Goal: Check status: Check status

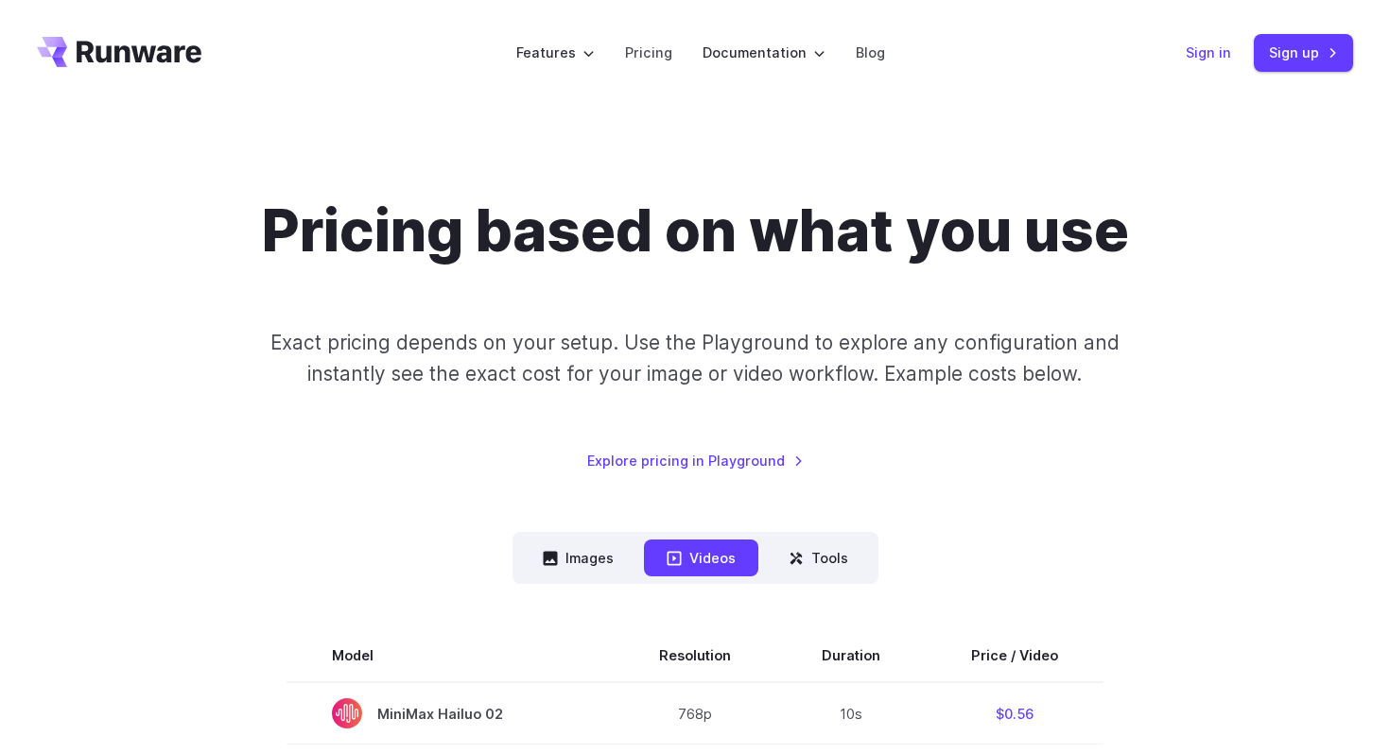
click at [1220, 51] on link "Sign in" at bounding box center [1207, 53] width 45 height 22
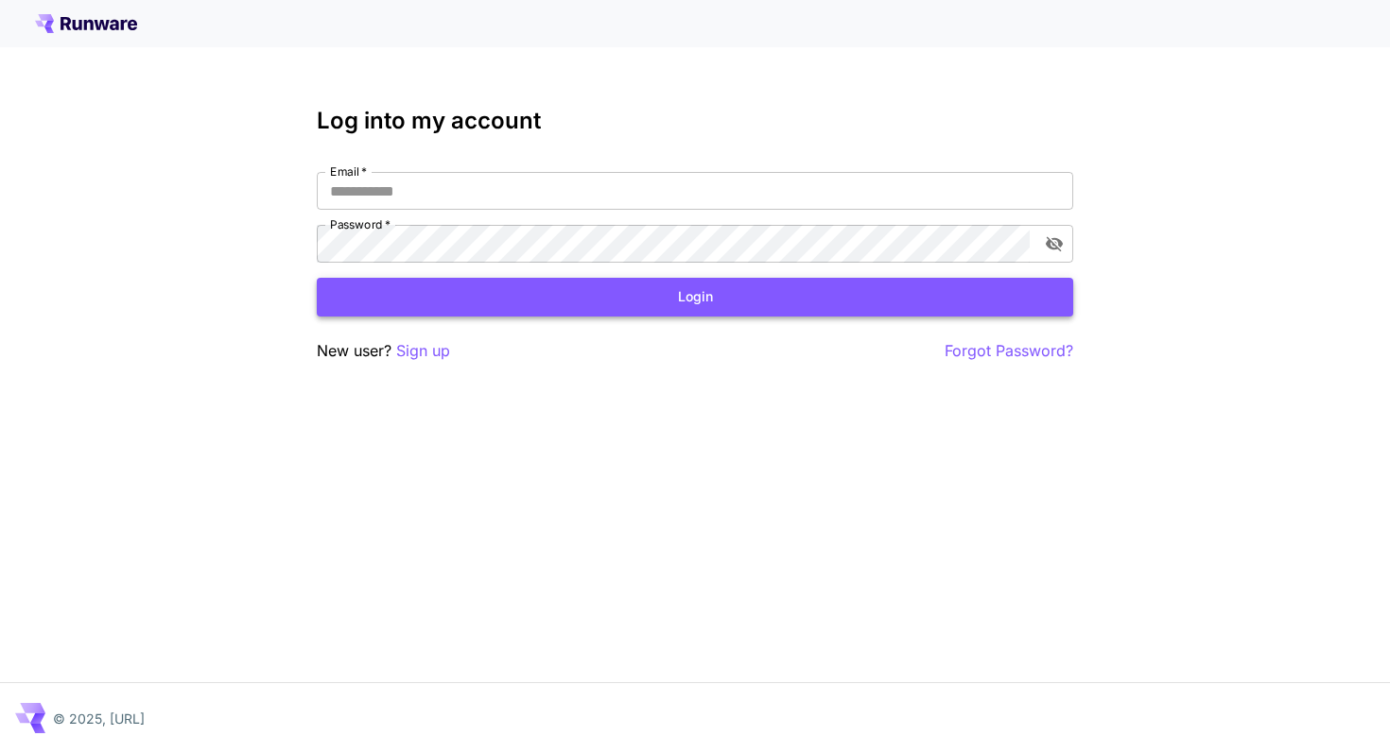
type input "**********"
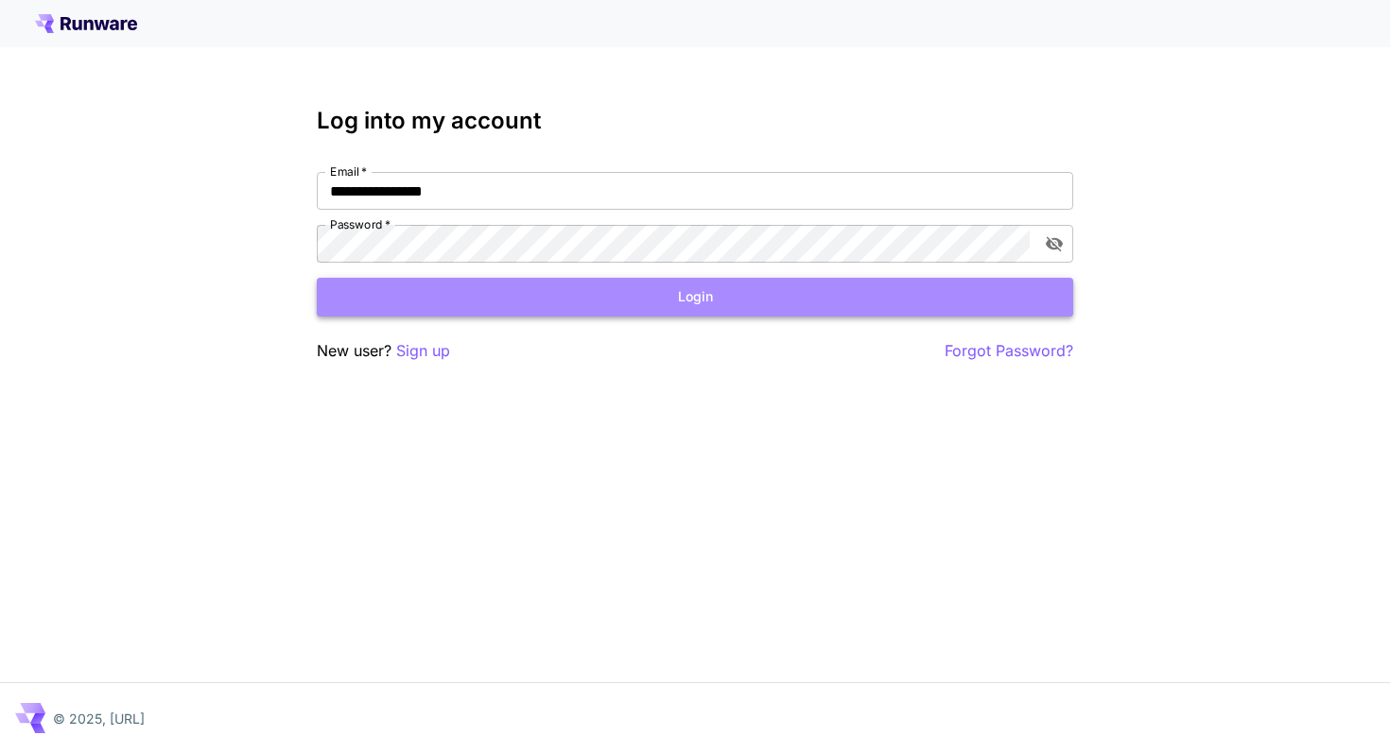
click at [785, 284] on button "Login" at bounding box center [695, 297] width 756 height 39
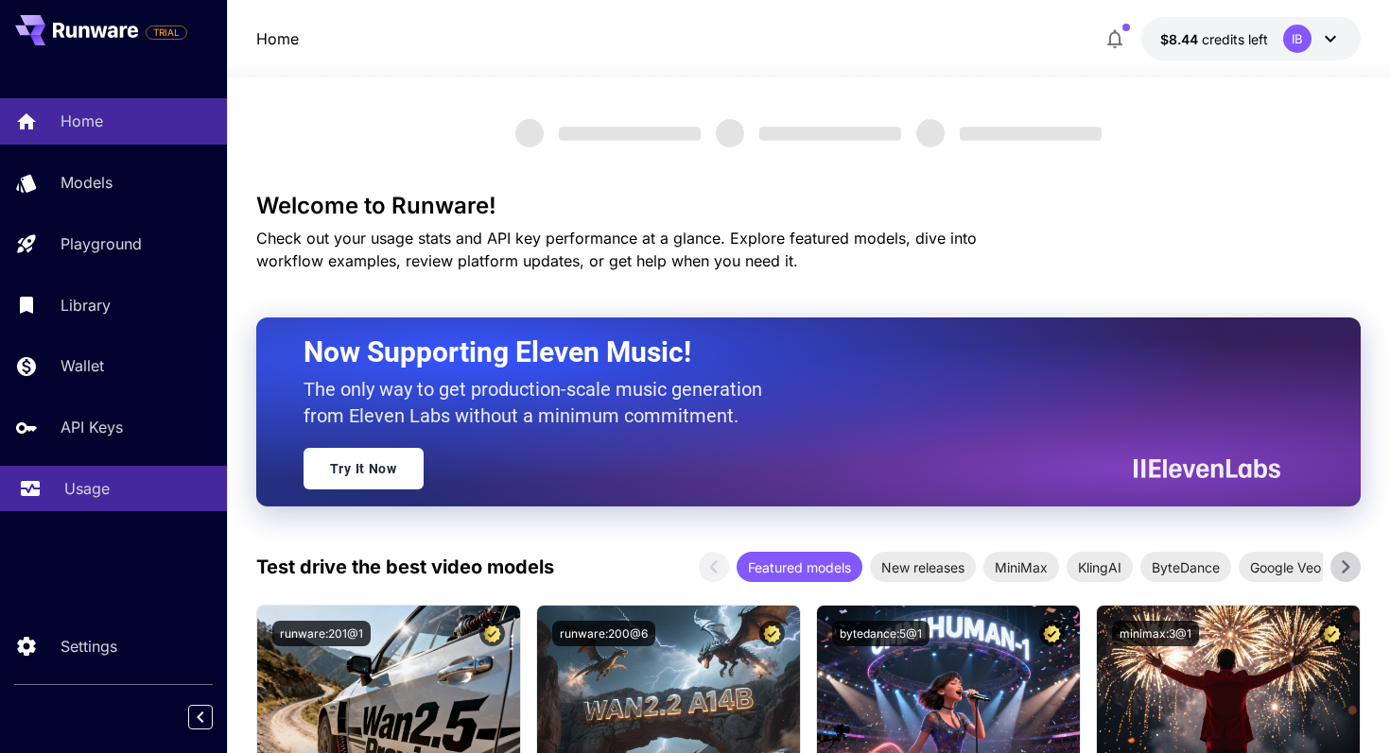
click at [96, 493] on p "Usage" at bounding box center [86, 488] width 45 height 23
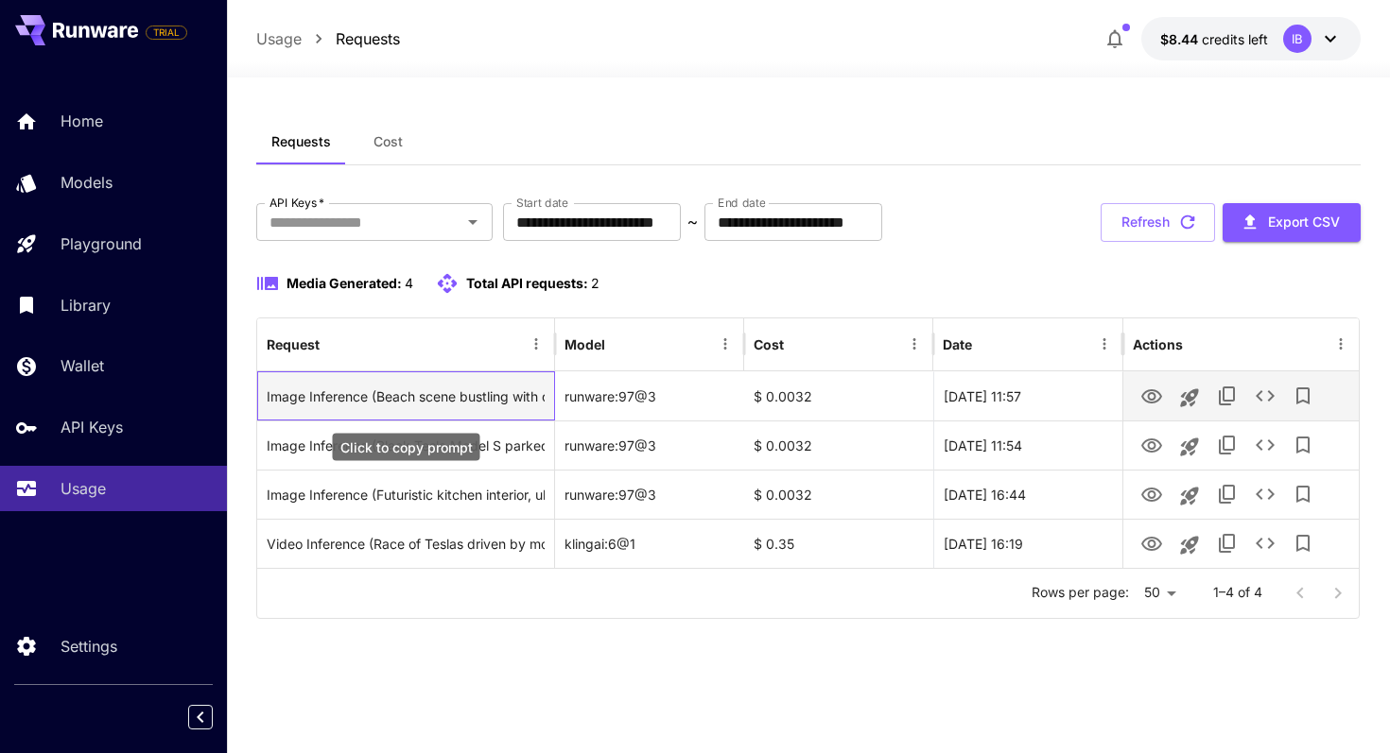
click at [474, 394] on div "Image Inference (Beach scene bustling with diverse crowds enjoying a sunny day,…" at bounding box center [406, 396] width 278 height 48
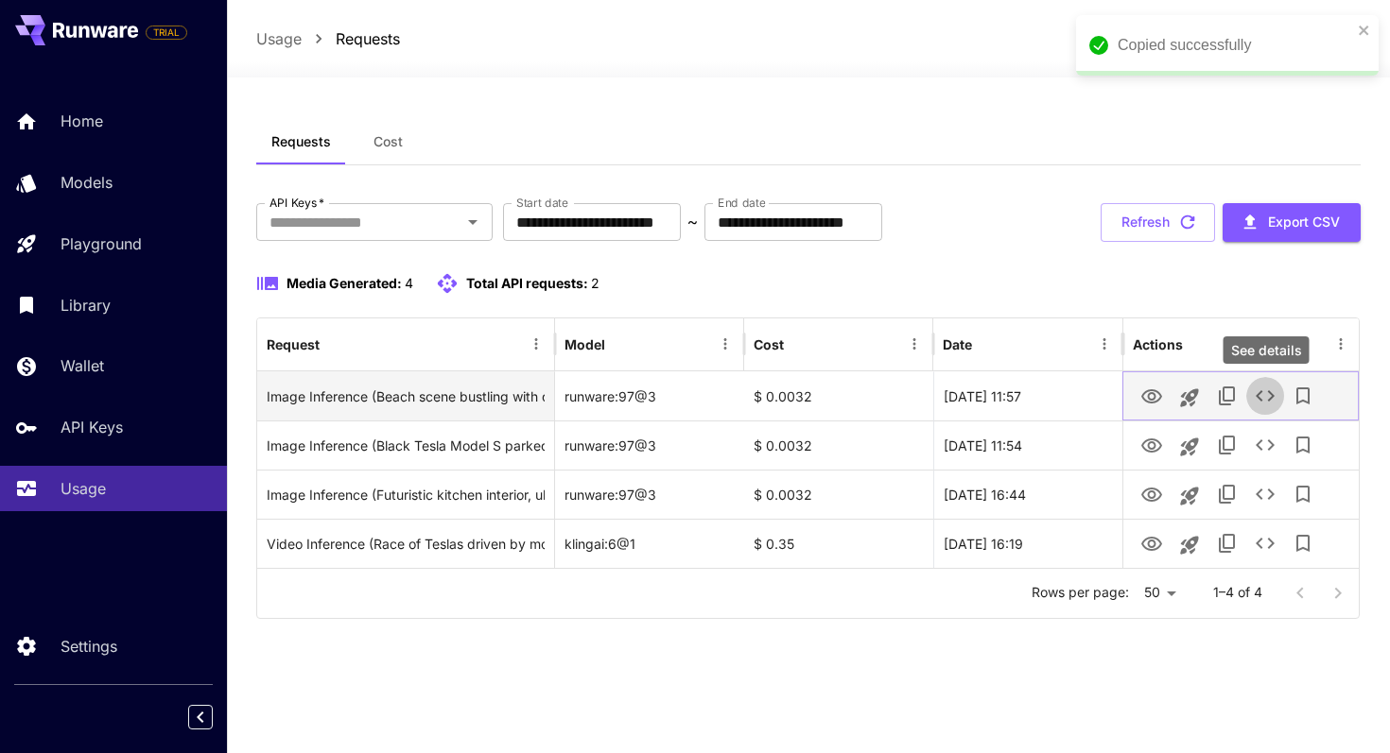
click at [1261, 390] on icon "See details" at bounding box center [1264, 396] width 23 height 23
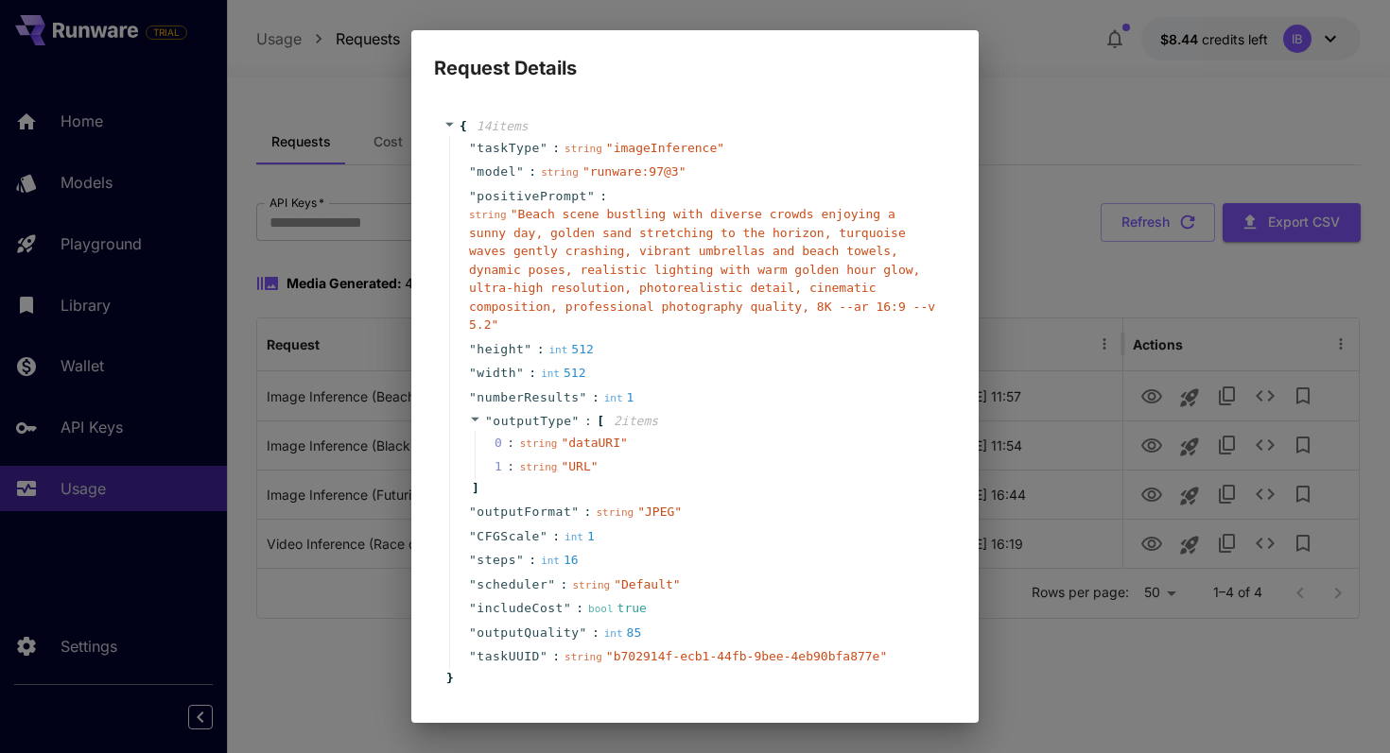
click at [997, 170] on div "Request Details { 14 item s " taskType " : string " imageInference " " model " …" at bounding box center [695, 376] width 1390 height 753
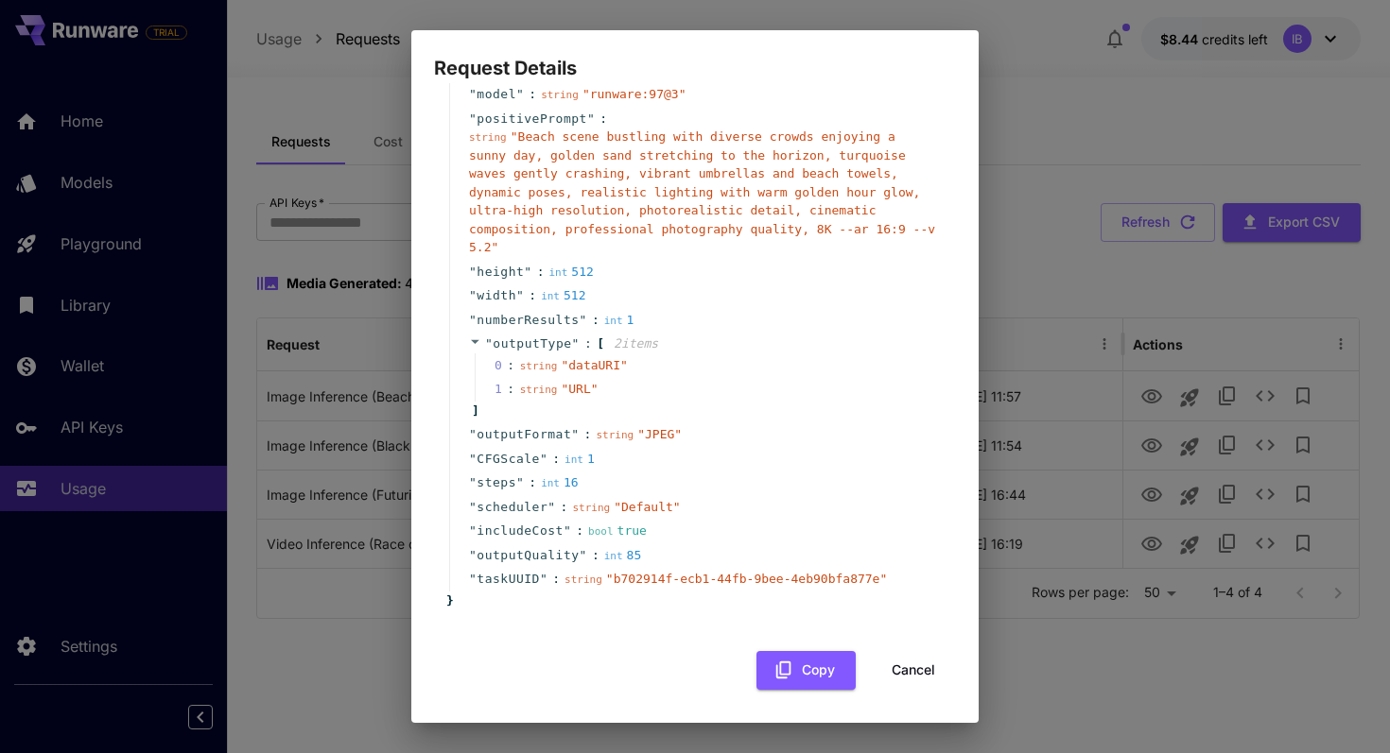
click at [908, 670] on button "Cancel" at bounding box center [913, 670] width 85 height 39
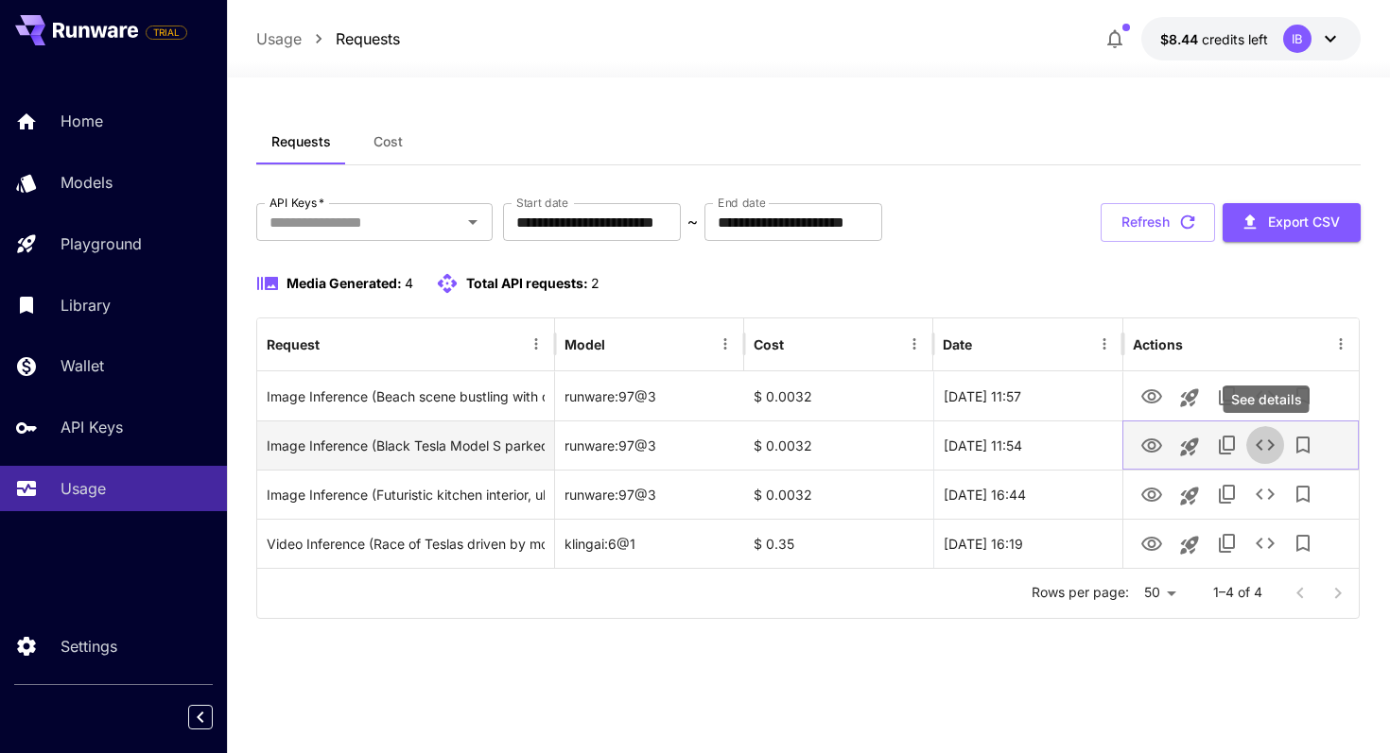
click at [1251, 445] on button "See details" at bounding box center [1265, 445] width 38 height 38
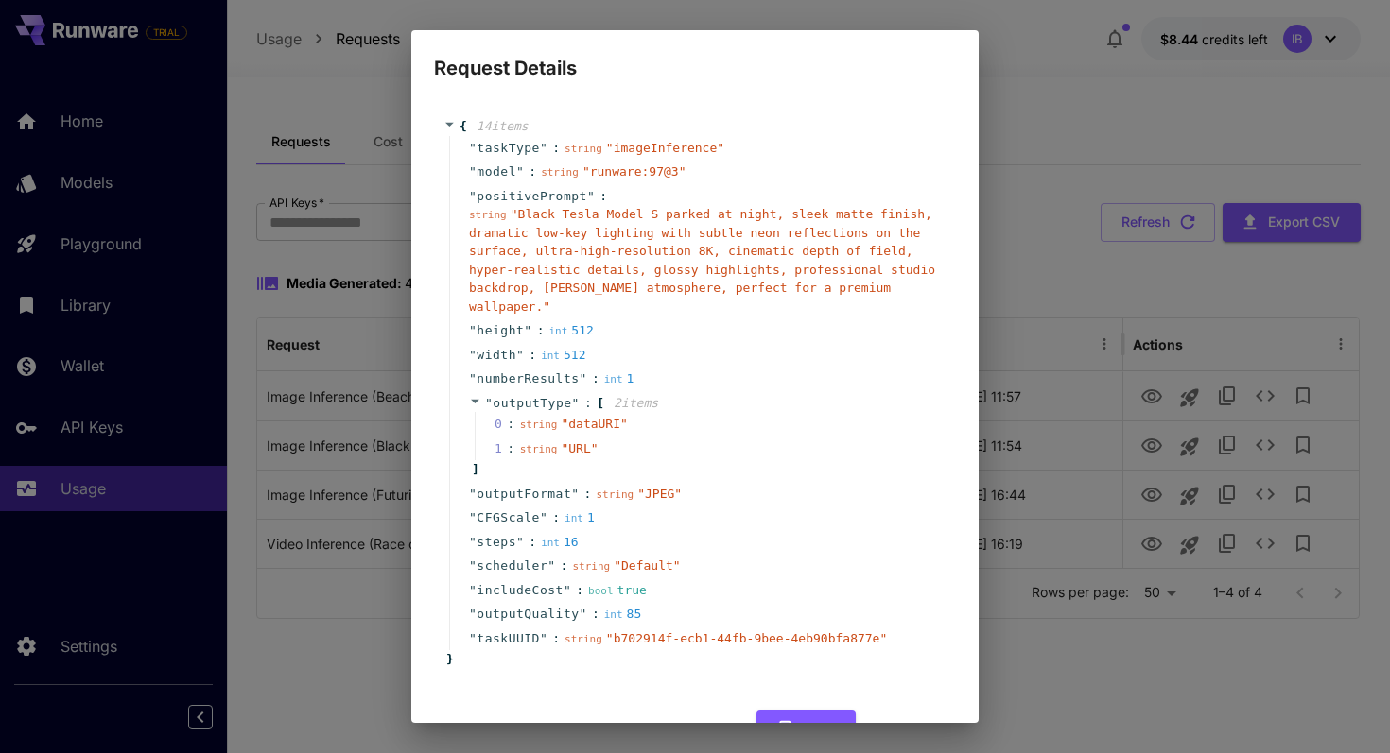
scroll to position [41, 0]
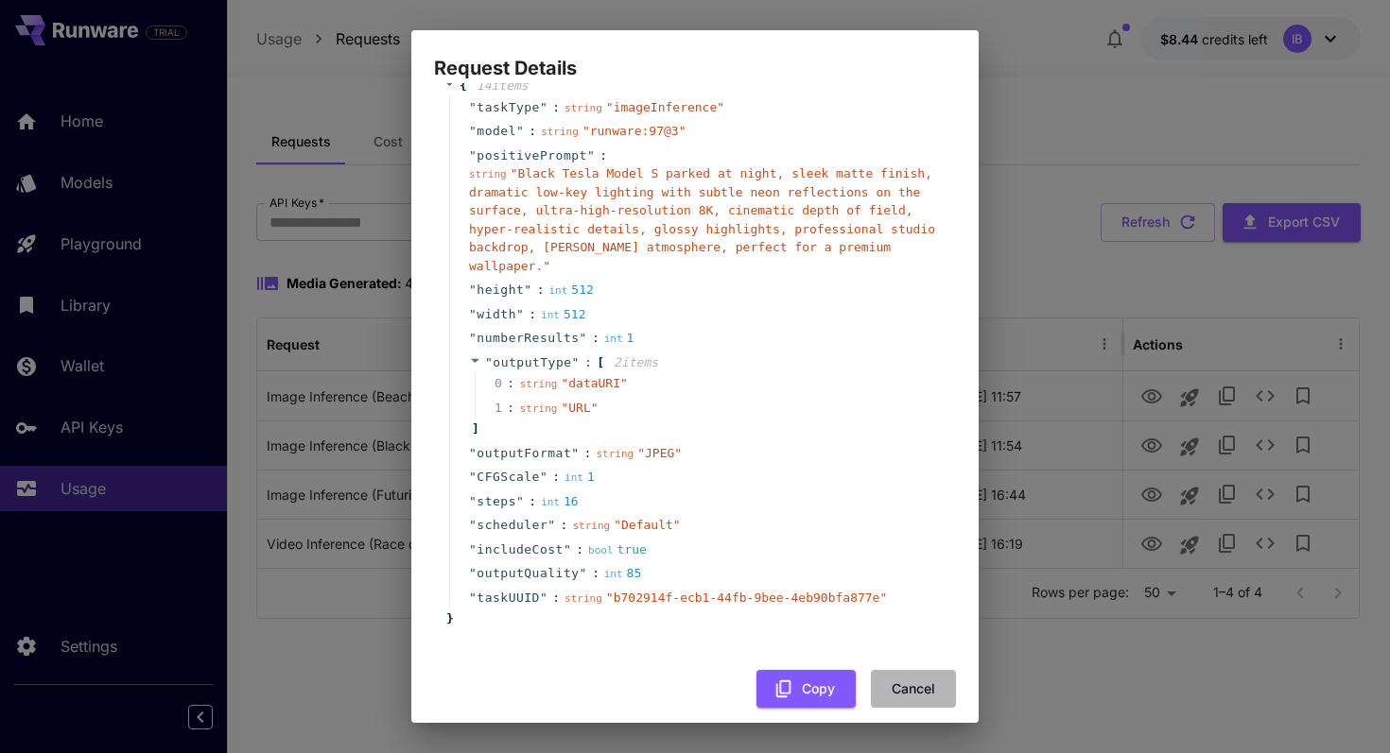
click at [921, 680] on button "Cancel" at bounding box center [913, 689] width 85 height 39
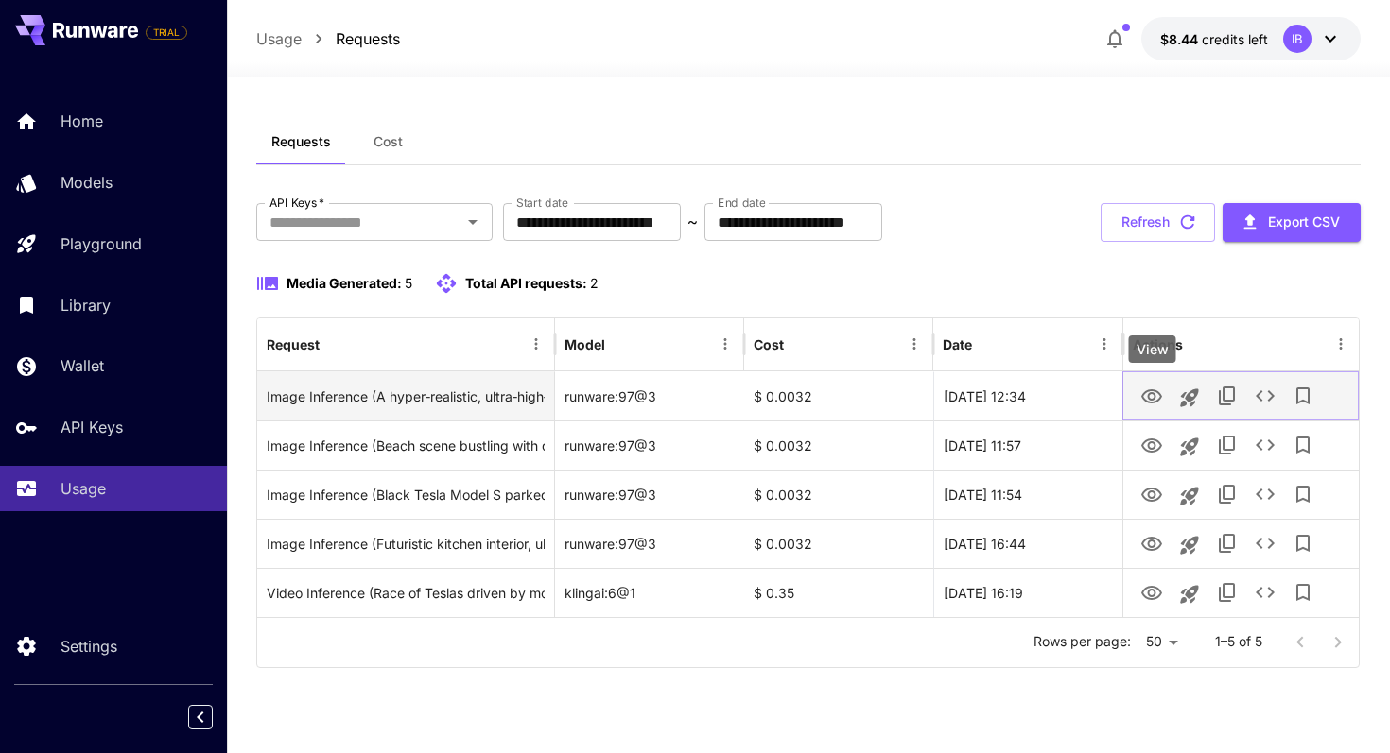
click at [1153, 405] on icon "View" at bounding box center [1151, 397] width 23 height 23
click at [1153, 406] on icon "View" at bounding box center [1151, 397] width 23 height 23
click at [1271, 399] on icon "See details" at bounding box center [1264, 396] width 23 height 23
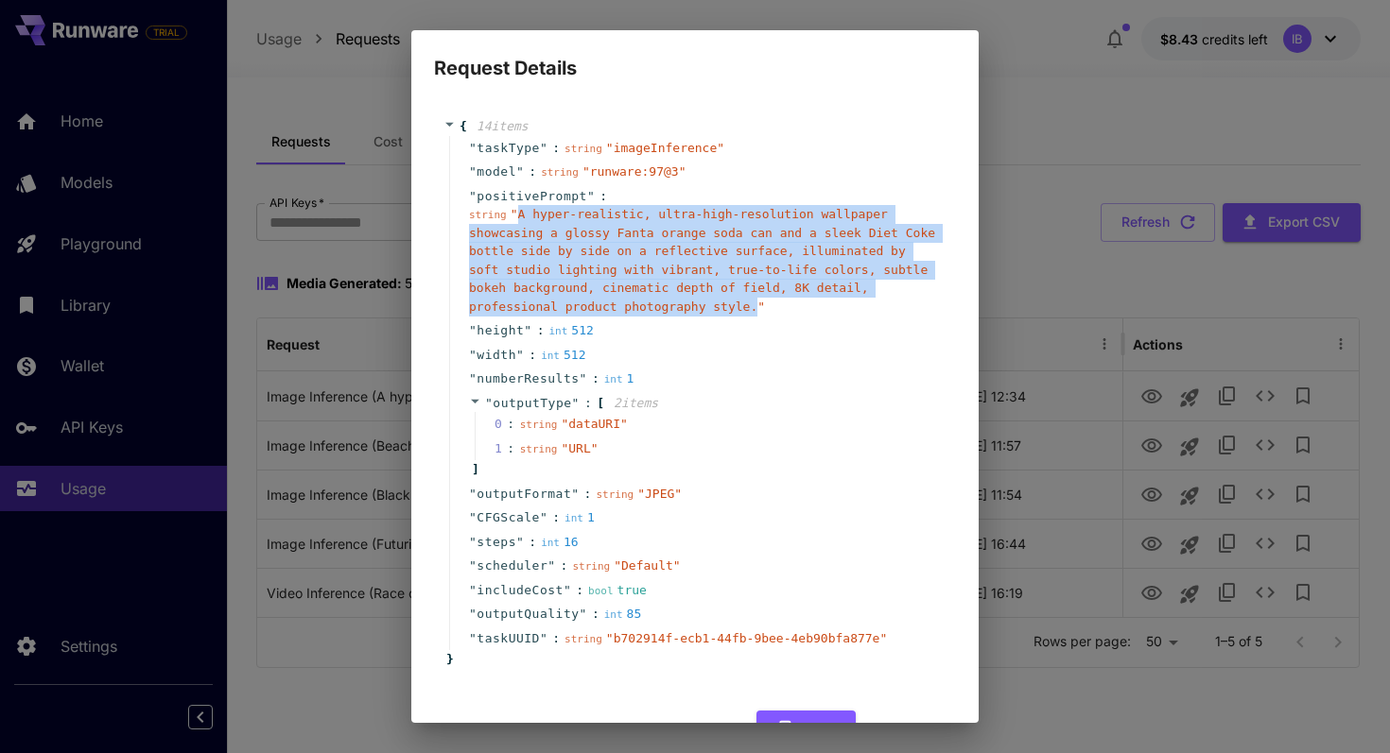
drag, startPoint x: 519, startPoint y: 213, endPoint x: 754, endPoint y: 308, distance: 254.0
click at [754, 308] on span "" A hyper‑realistic, ultra‑high‑resolution wallpaper showcasing a glossy Fanta …" at bounding box center [702, 260] width 466 height 107
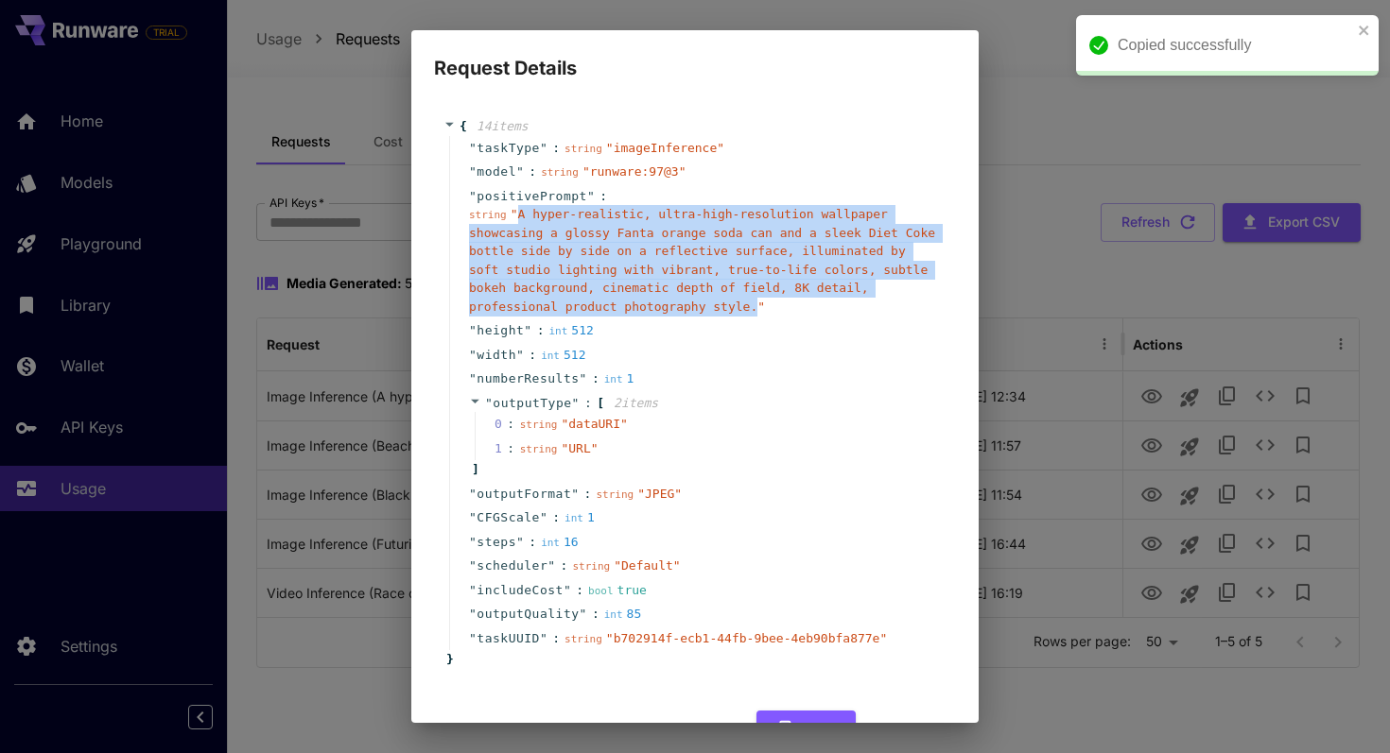
copy span "A hyper‑realistic, ultra‑high‑resolution wallpaper showcasing a glossy Fanta or…"
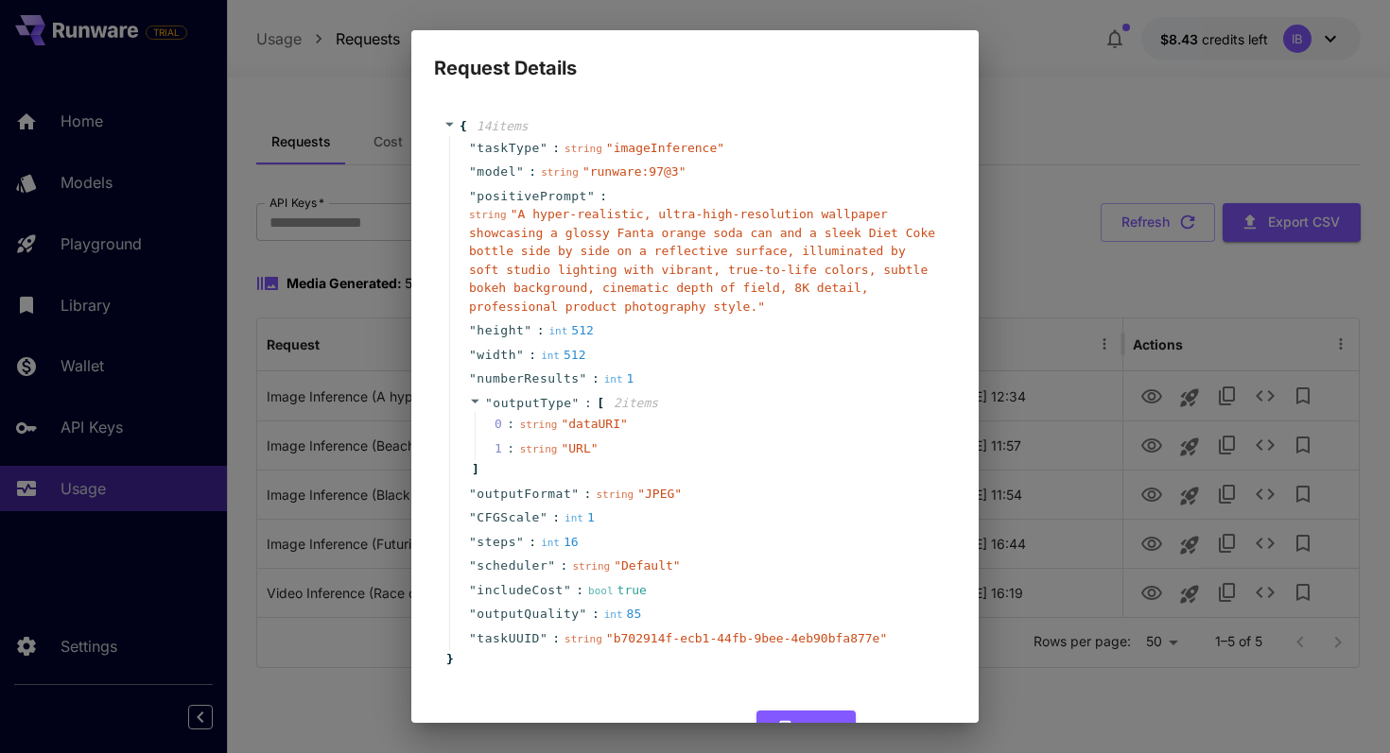
click at [1046, 319] on div "Request Details { 14 item s " taskType " : string " imageInference " " model " …" at bounding box center [695, 376] width 1390 height 753
click at [1149, 384] on div "Request Details { 14 item s " taskType " : string " imageInference " " model " …" at bounding box center [695, 376] width 1390 height 753
click at [1149, 389] on div "Request Details { 14 item s " taskType " : string " imageInference " " model " …" at bounding box center [695, 376] width 1390 height 753
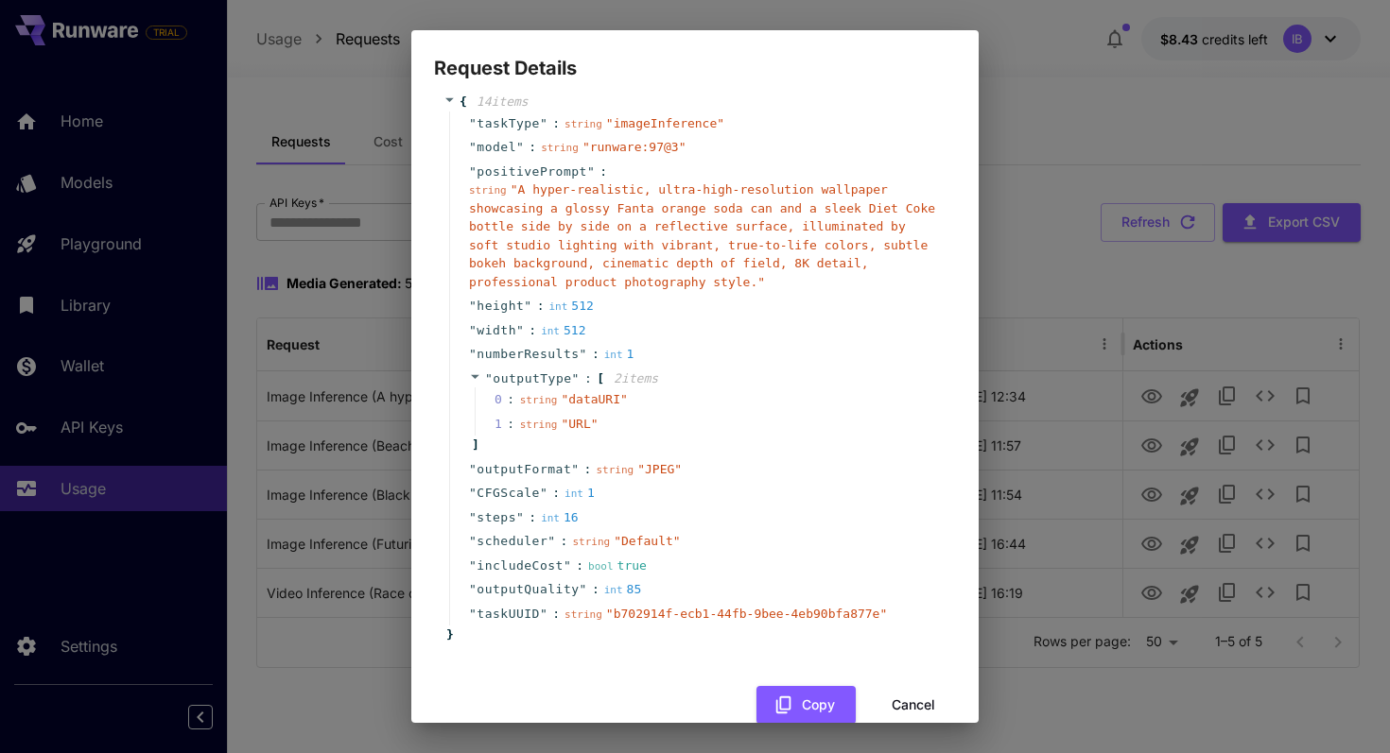
scroll to position [60, 0]
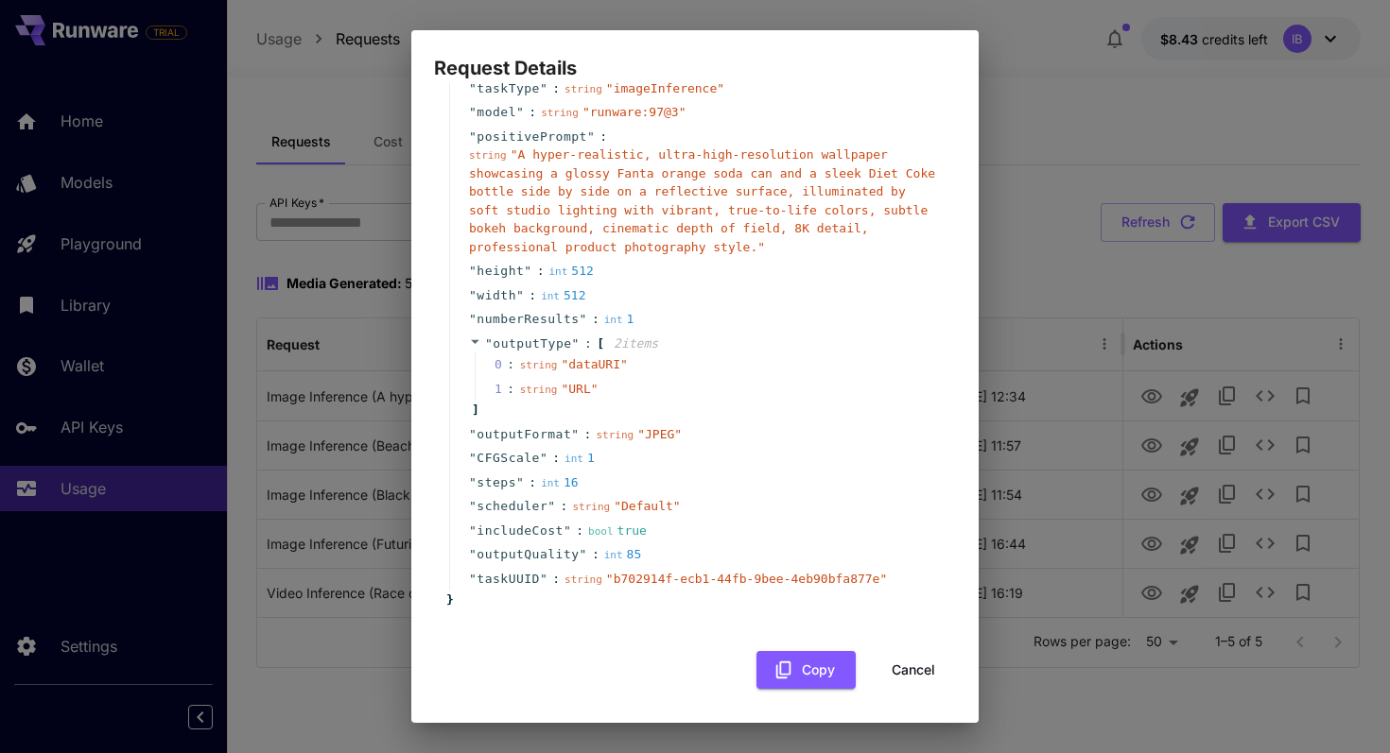
click at [912, 673] on button "Cancel" at bounding box center [913, 670] width 85 height 39
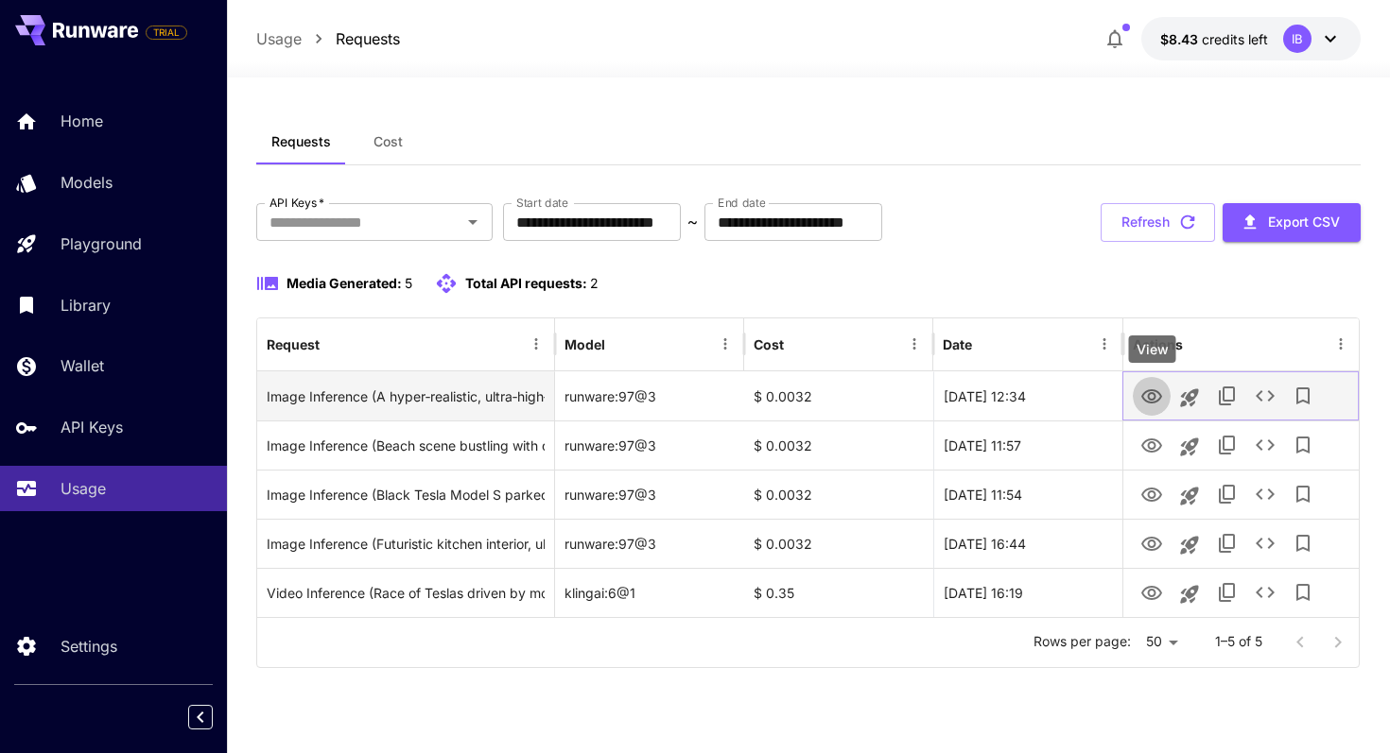
click at [1146, 393] on icon "View" at bounding box center [1151, 397] width 23 height 23
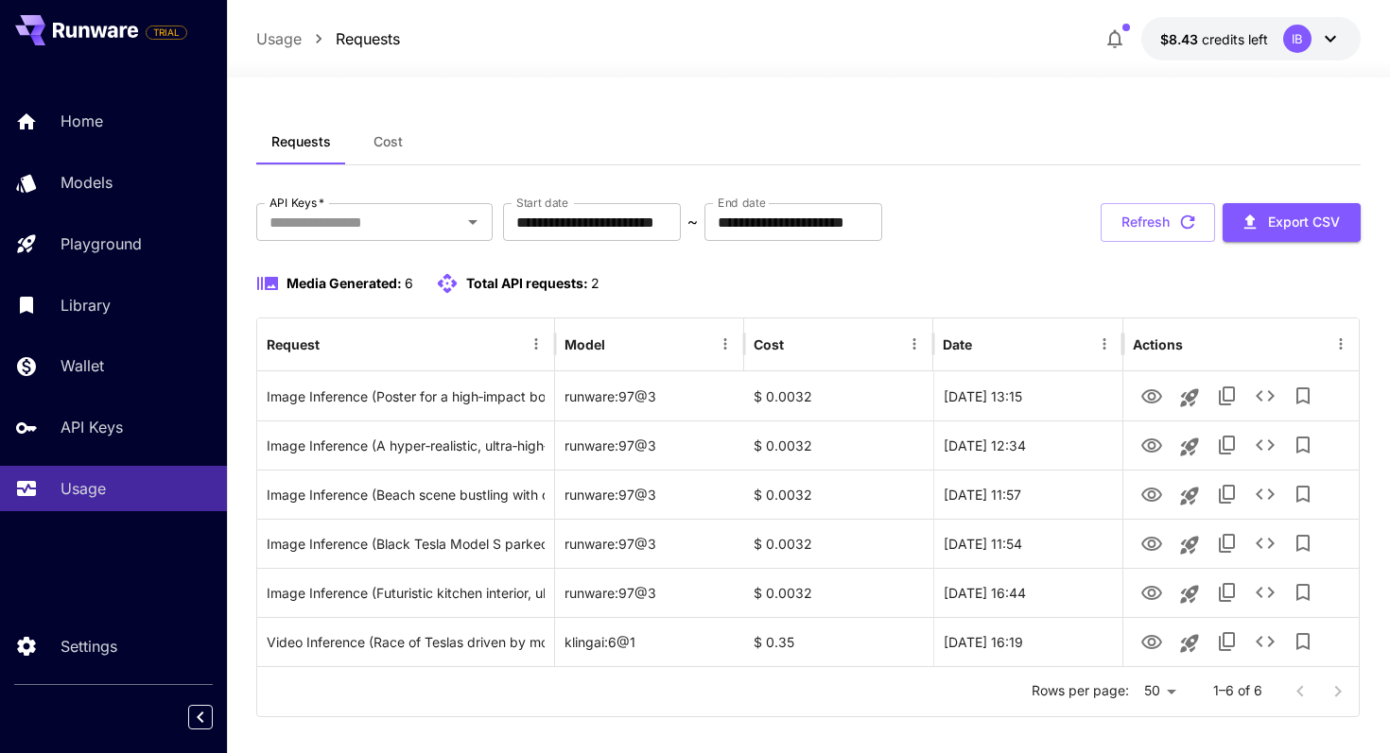
click at [291, 44] on p "Usage" at bounding box center [278, 38] width 45 height 23
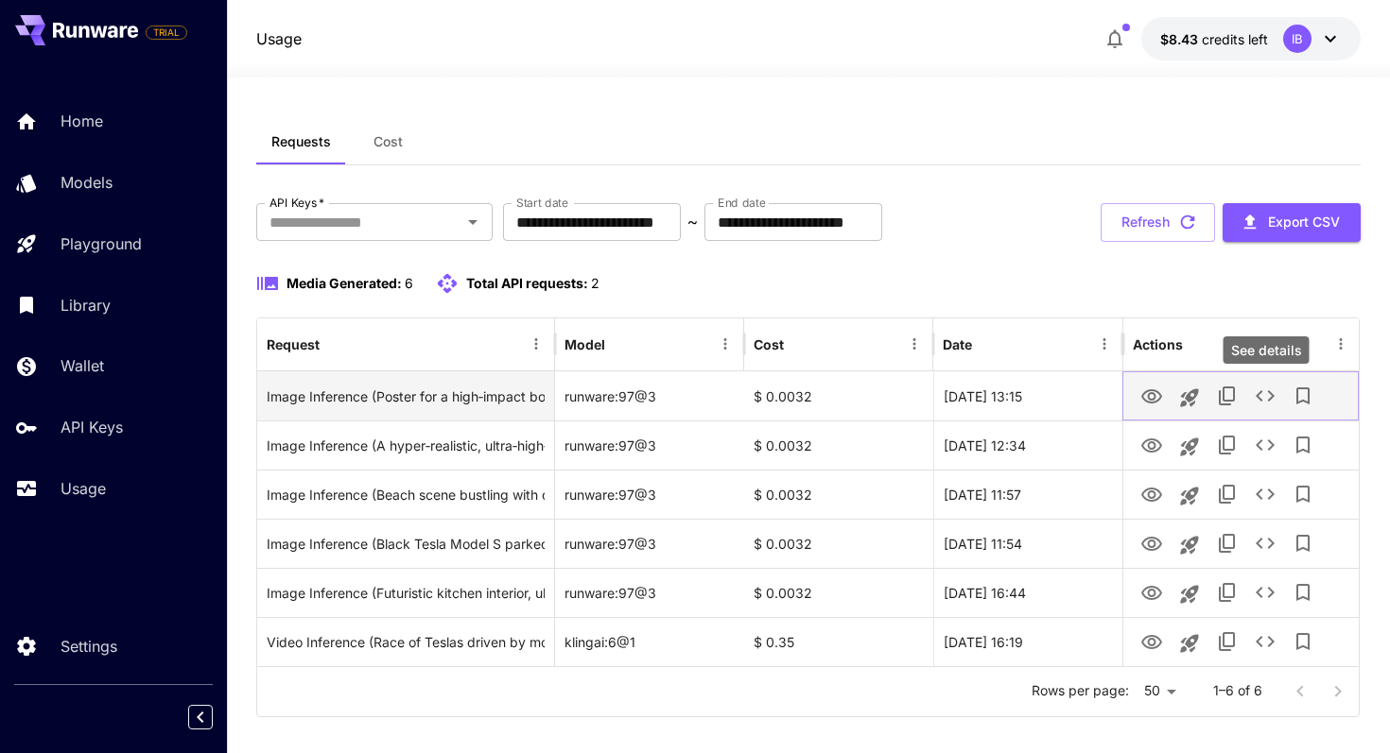
click at [1260, 389] on icon "See details" at bounding box center [1264, 396] width 23 height 23
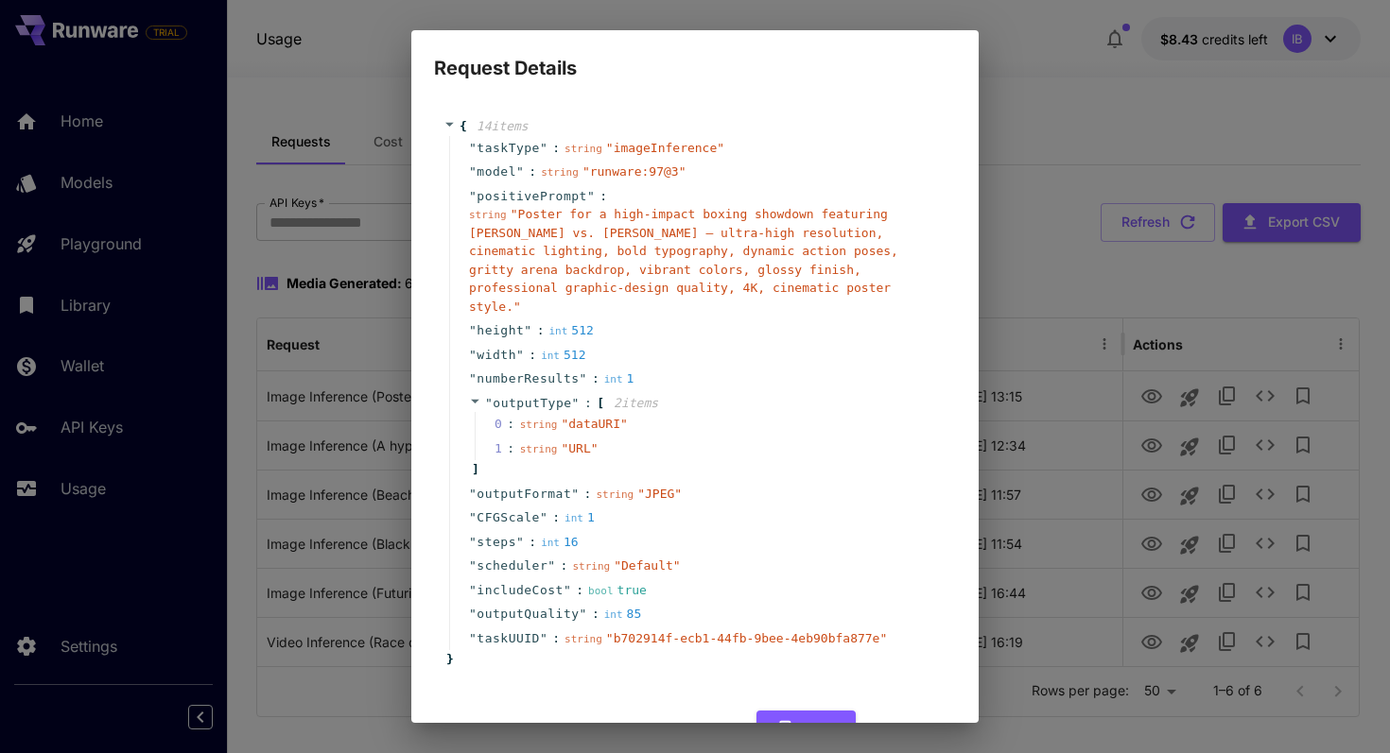
click at [979, 147] on div "Request Details { 14 item s " taskType " : string " imageInference " " model " …" at bounding box center [695, 376] width 1390 height 753
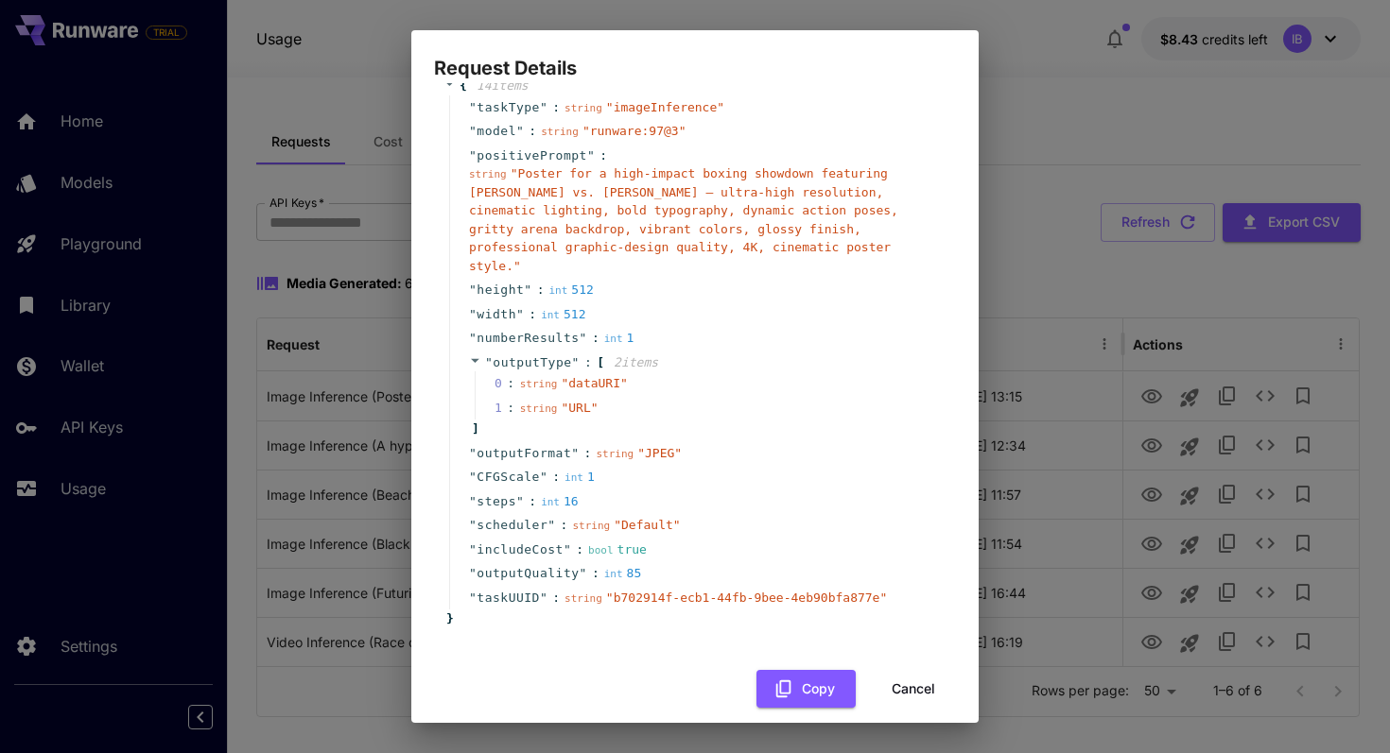
click at [915, 677] on button "Cancel" at bounding box center [913, 689] width 85 height 39
